Goal: Task Accomplishment & Management: Use online tool/utility

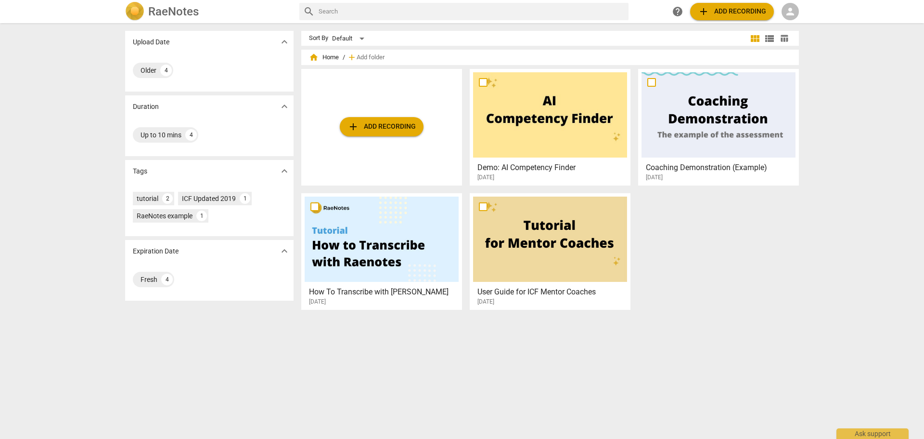
click at [366, 125] on span "add Add recording" at bounding box center [382, 127] width 68 height 12
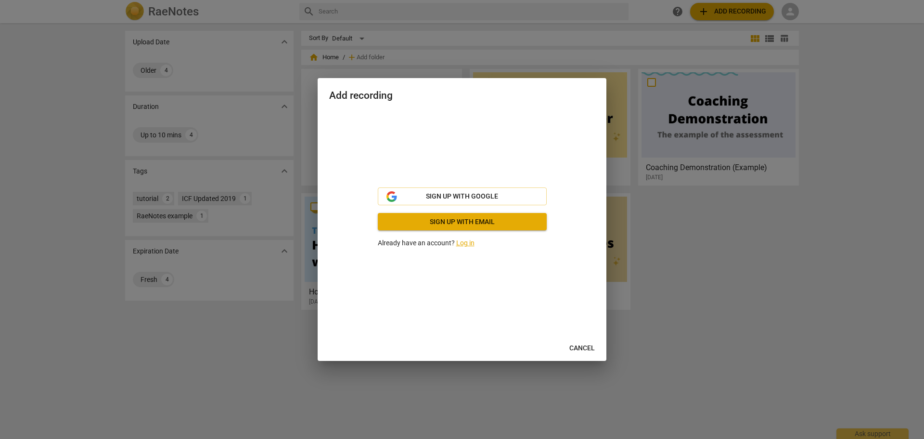
click at [468, 244] on link "Log in" at bounding box center [465, 243] width 18 height 8
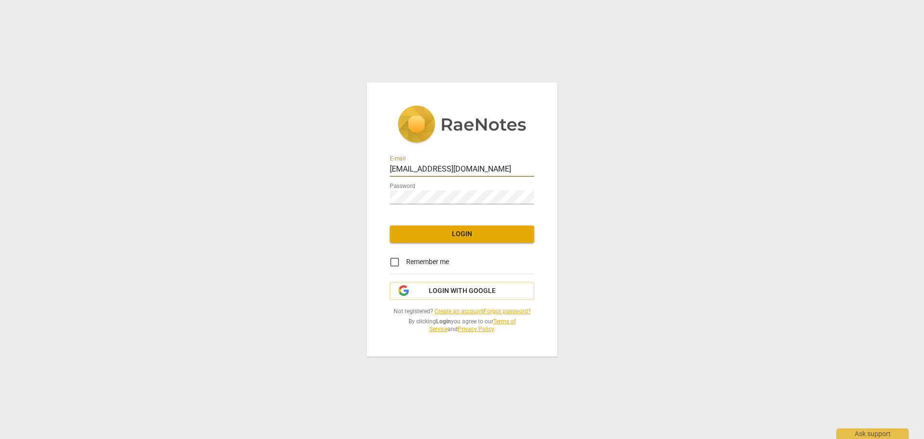
click at [468, 236] on span "Login" at bounding box center [462, 234] width 129 height 10
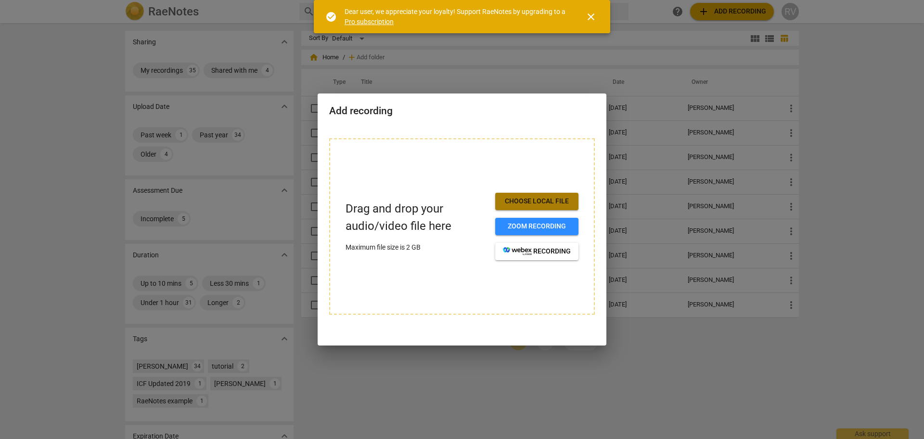
click at [515, 201] on span "Choose local file" at bounding box center [537, 201] width 68 height 10
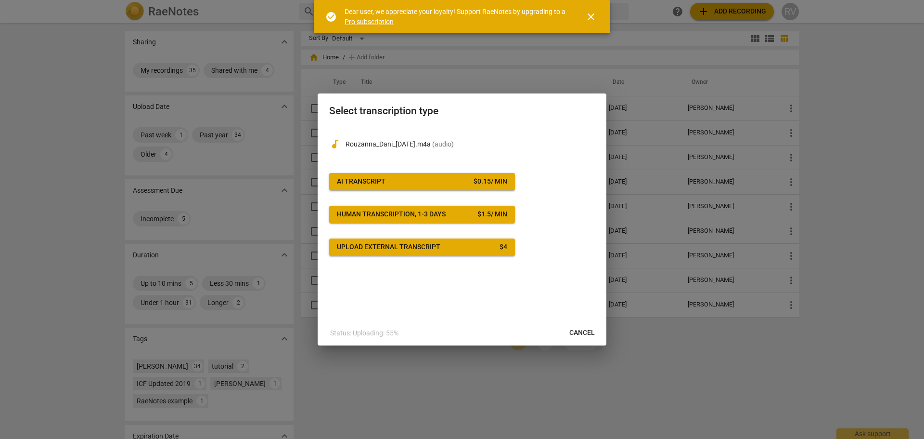
click at [462, 178] on span "AI Transcript $ 0.15 / min" at bounding box center [422, 182] width 170 height 10
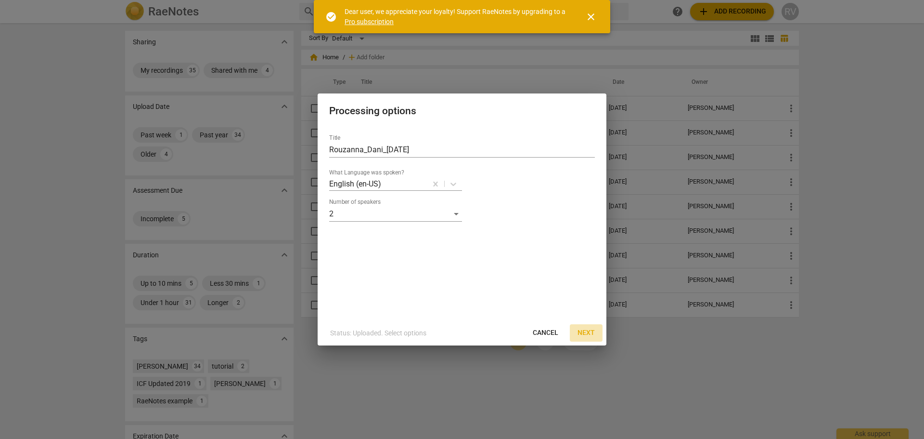
click at [589, 331] on span "Next" at bounding box center [586, 333] width 17 height 10
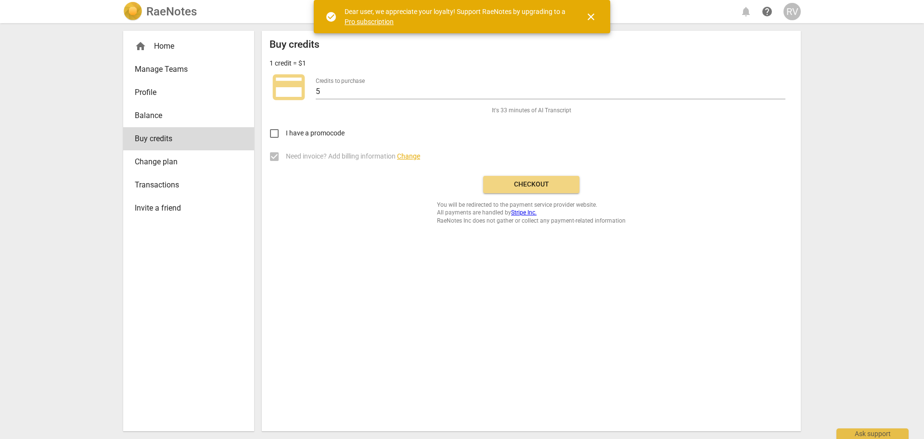
click at [527, 181] on span "Checkout" at bounding box center [531, 185] width 81 height 10
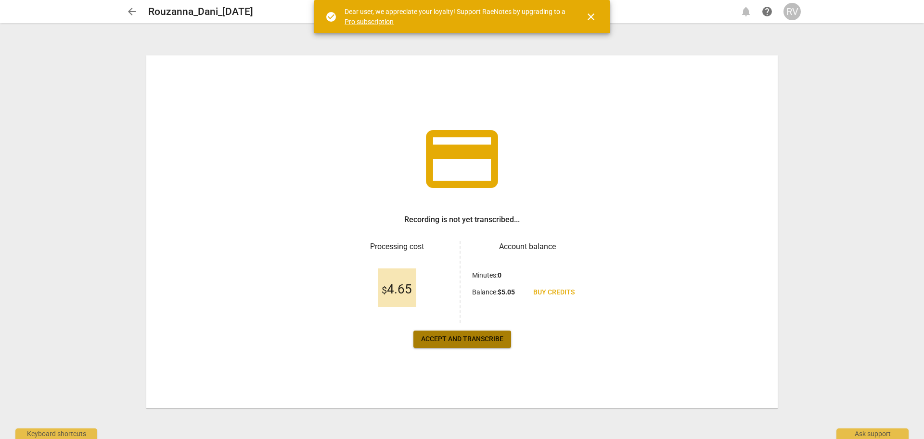
click at [489, 339] on span "Accept and transcribe" at bounding box center [462, 339] width 82 height 10
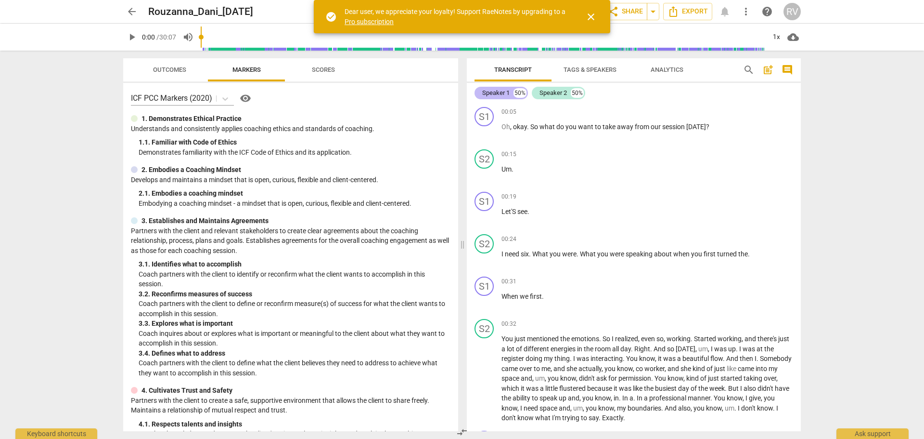
click at [500, 92] on div "Speaker 1" at bounding box center [495, 93] width 27 height 10
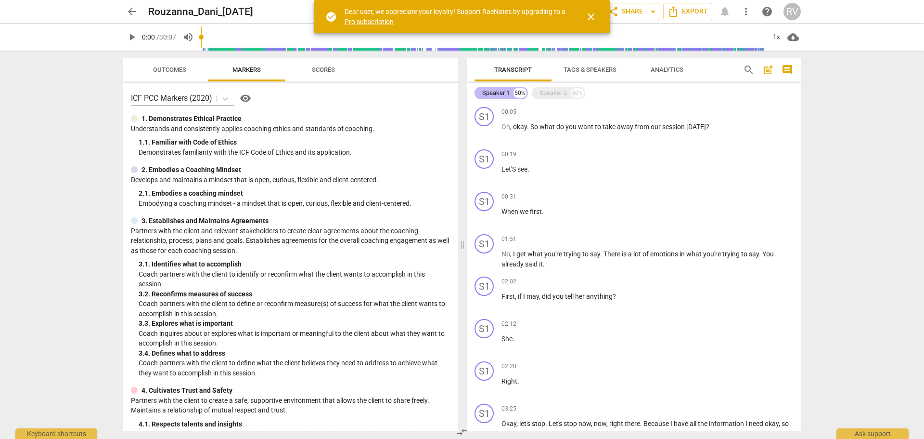
click at [521, 94] on div "50%" at bounding box center [520, 93] width 13 height 10
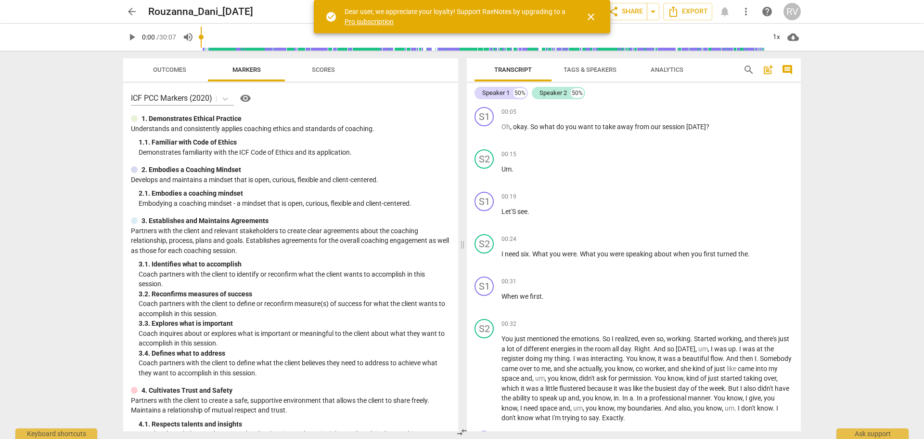
click at [596, 72] on span "Tags & Speakers" at bounding box center [590, 69] width 53 height 7
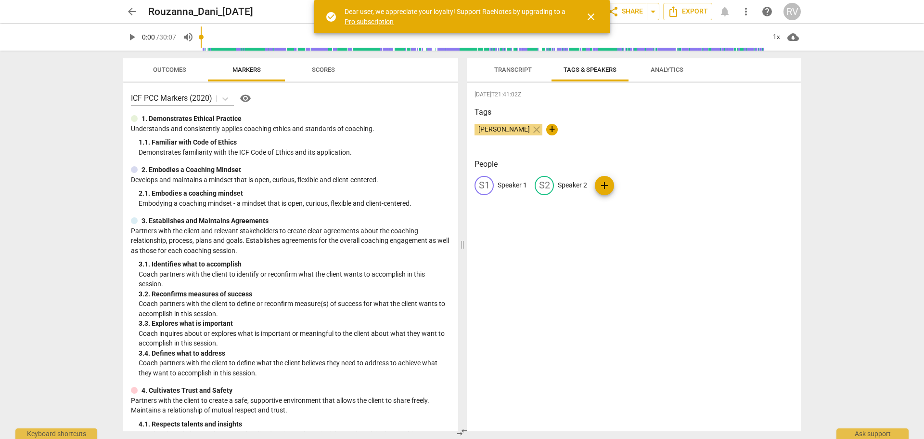
click at [488, 186] on div "S1" at bounding box center [484, 185] width 19 height 19
type input "[PERSON_NAME] Coach"
click at [604, 187] on span "edit" at bounding box center [607, 186] width 12 height 12
type input "Dani Client"
click at [662, 220] on div "[DATE]T21:41:02Z Tags [PERSON_NAME] close + People RC [PERSON_NAME] Coach edit …" at bounding box center [634, 257] width 334 height 348
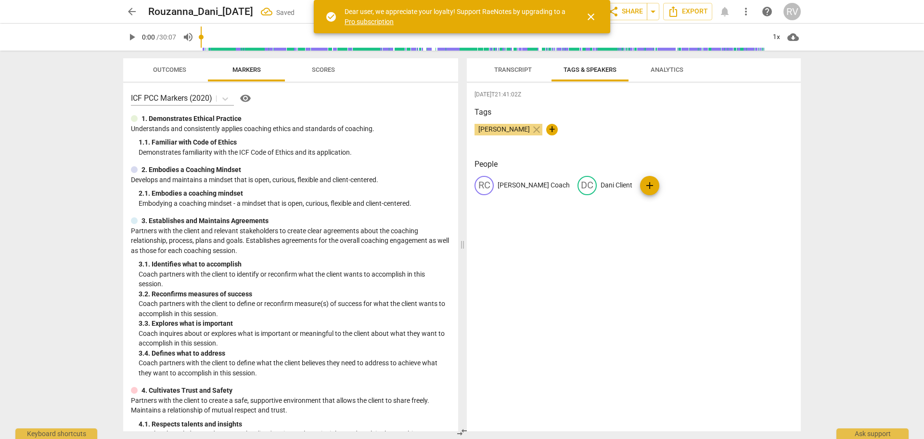
click at [596, 14] on span "close" at bounding box center [591, 17] width 12 height 12
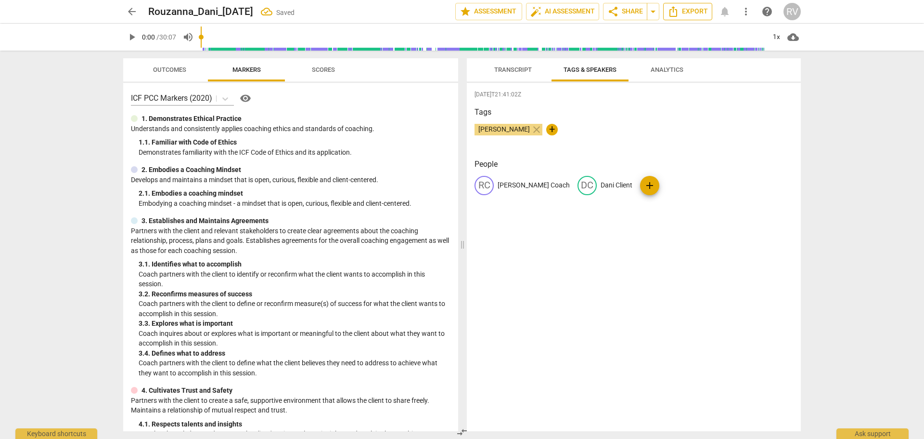
click at [687, 10] on span "Export" at bounding box center [688, 12] width 40 height 12
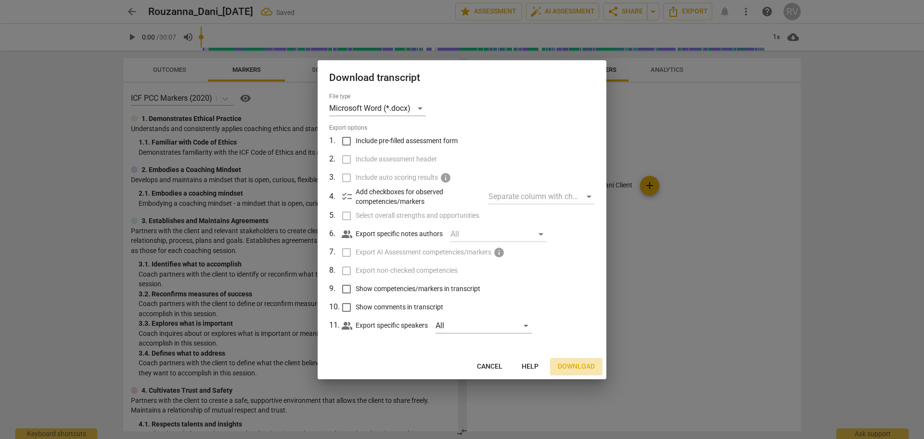
click at [566, 366] on span "Download" at bounding box center [576, 367] width 37 height 10
